Goal: Find specific page/section: Find specific page/section

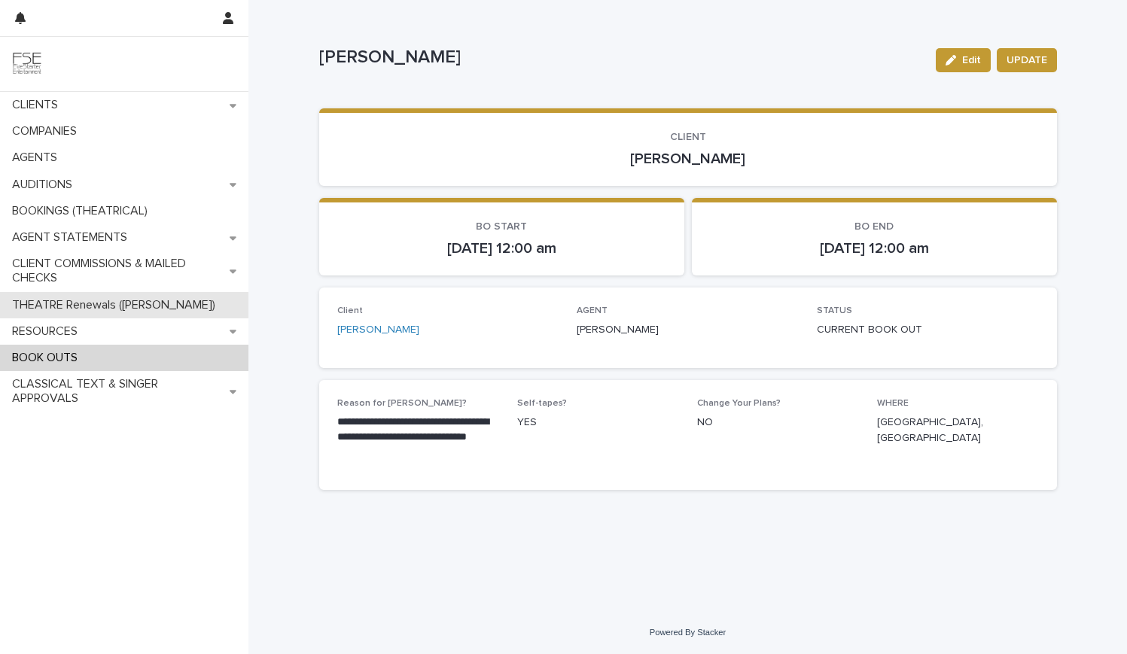
click at [83, 307] on p "THEATRE Renewals ([PERSON_NAME])" at bounding box center [116, 305] width 221 height 14
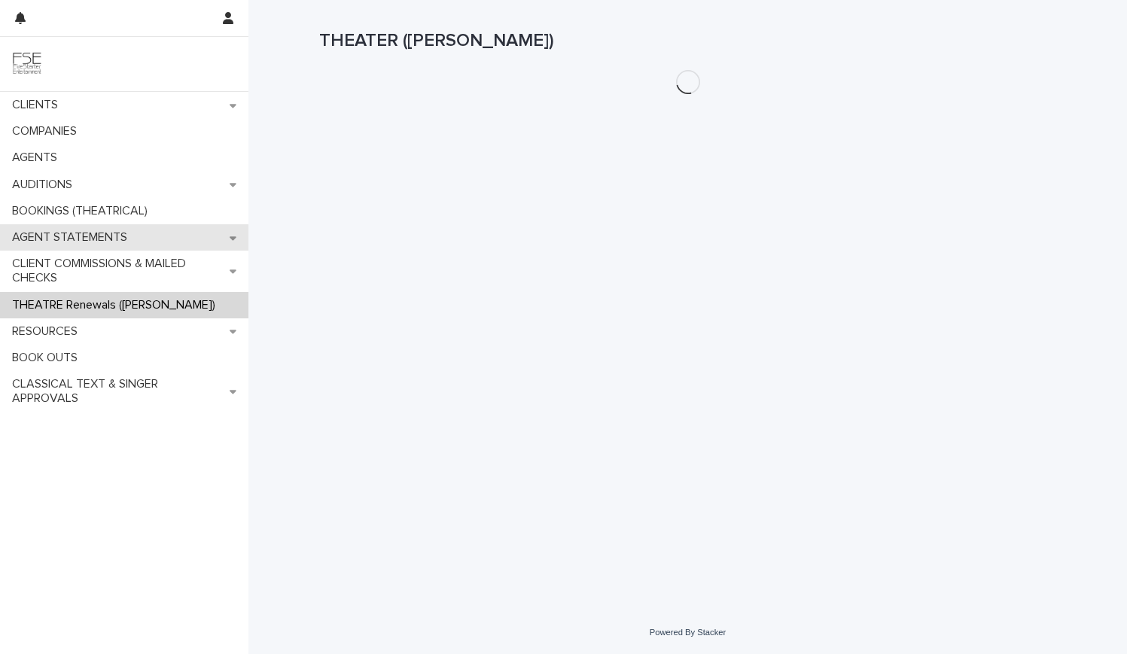
click at [84, 238] on p "AGENT STATEMENTS" at bounding box center [72, 237] width 133 height 14
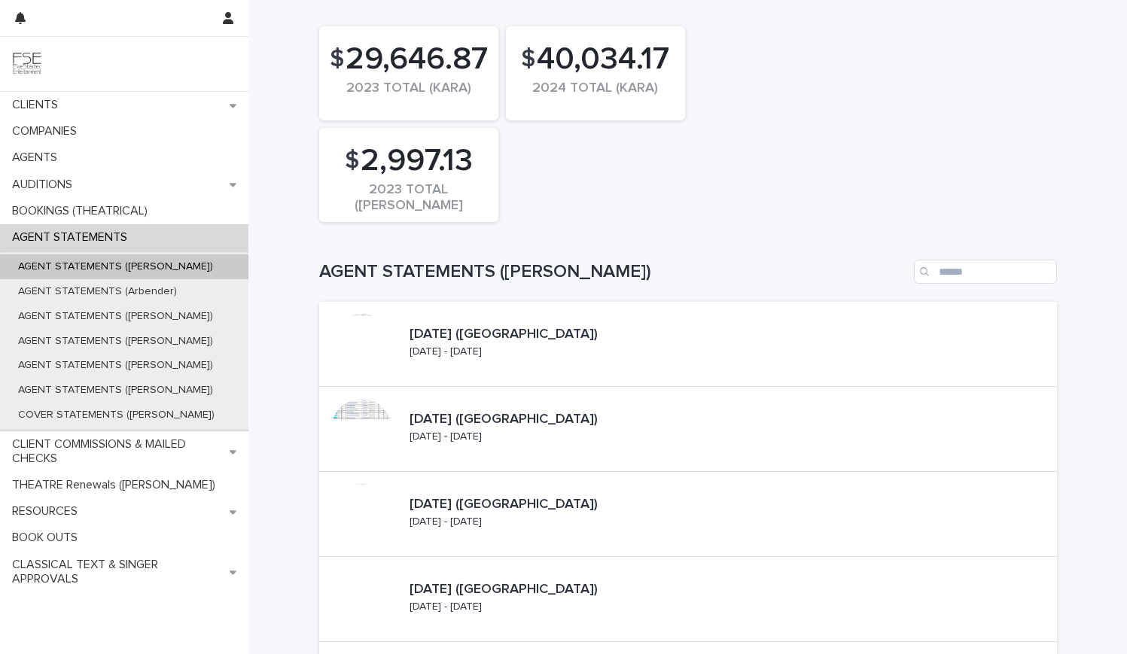
scroll to position [5, 0]
